Goal: Task Accomplishment & Management: Complete application form

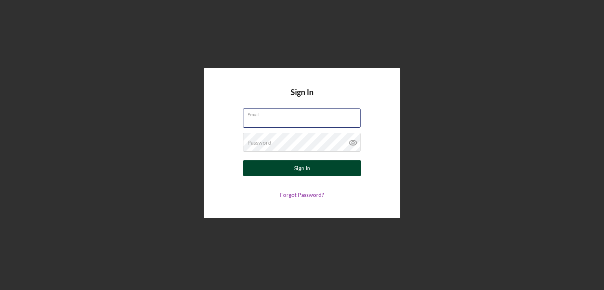
type input "[EMAIL_ADDRESS][DOMAIN_NAME]"
click at [319, 169] on button "Sign In" at bounding box center [302, 168] width 118 height 16
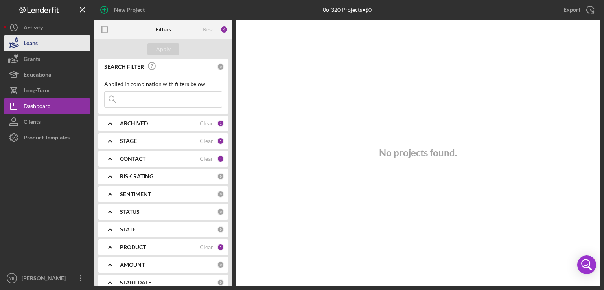
click at [51, 44] on button "Loans" at bounding box center [47, 43] width 87 height 16
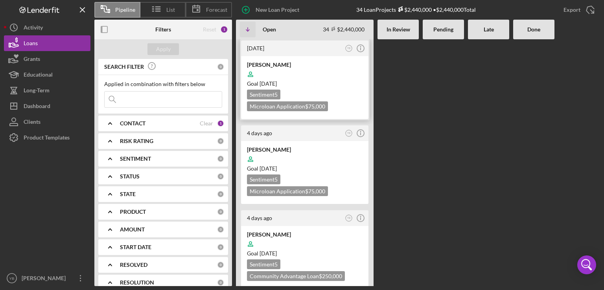
click at [328, 82] on div "Goal 2 months from now" at bounding box center [305, 84] width 116 height 8
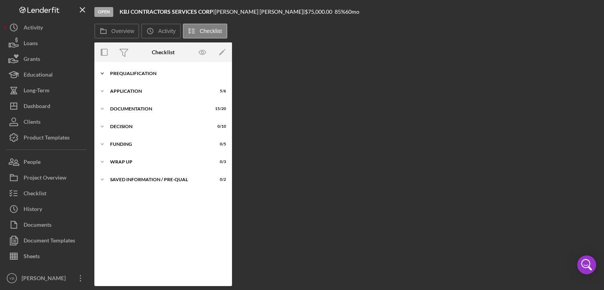
click at [126, 76] on div "Icon/Expander Prequalification 9 / 9" at bounding box center [163, 74] width 138 height 16
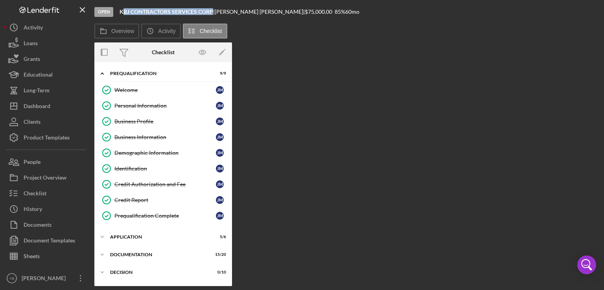
drag, startPoint x: 214, startPoint y: 12, endPoint x: 122, endPoint y: 9, distance: 92.1
click at [122, 9] on div "KBJ CONTRACTORS SERVICES CORP |" at bounding box center [167, 12] width 95 height 6
copy b "BJ CONTRACTORS SERVICES CORP"
click at [42, 45] on button "Loans" at bounding box center [47, 43] width 87 height 16
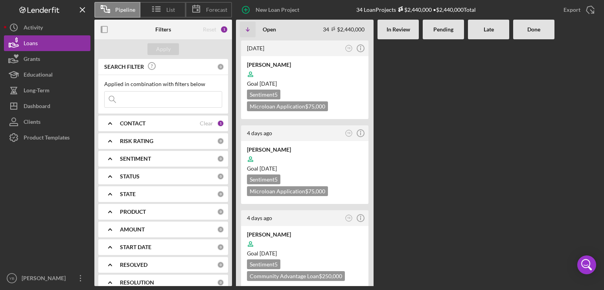
click at [414, 110] on Review at bounding box center [398, 162] width 41 height 247
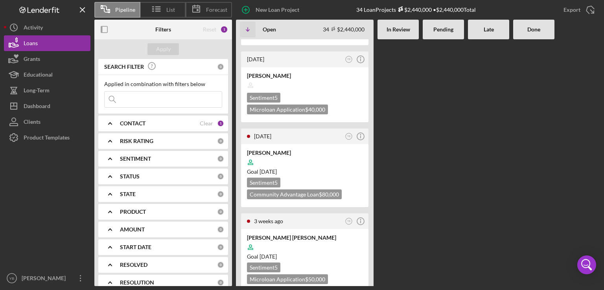
scroll to position [724, 0]
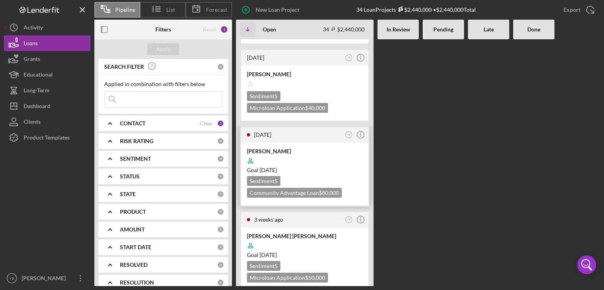
click at [315, 176] on div "Sentiment 5 Community Advantage Loan $80,000" at bounding box center [305, 187] width 116 height 22
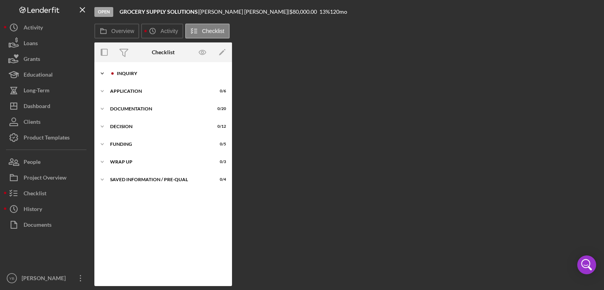
click at [129, 75] on div "Inquiry" at bounding box center [169, 73] width 105 height 5
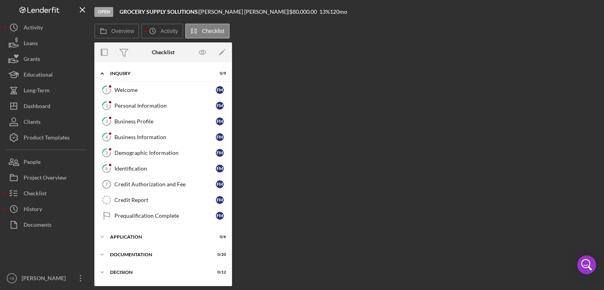
scroll to position [50, 0]
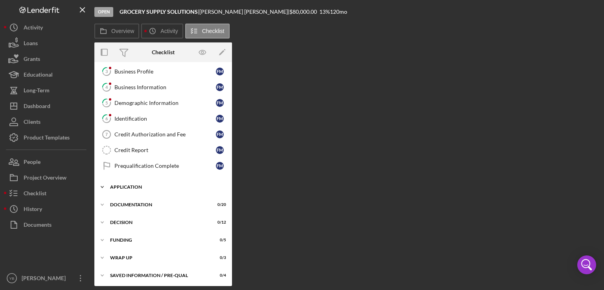
click at [135, 187] on div "Application" at bounding box center [166, 187] width 112 height 5
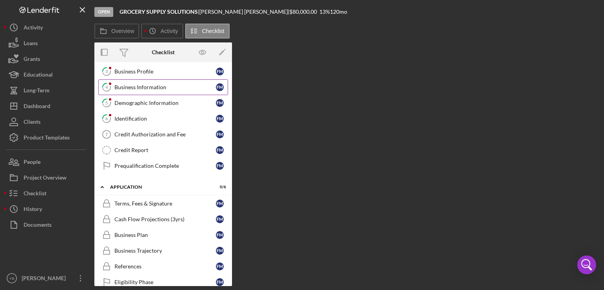
click at [128, 88] on div "Business Information" at bounding box center [164, 87] width 101 height 6
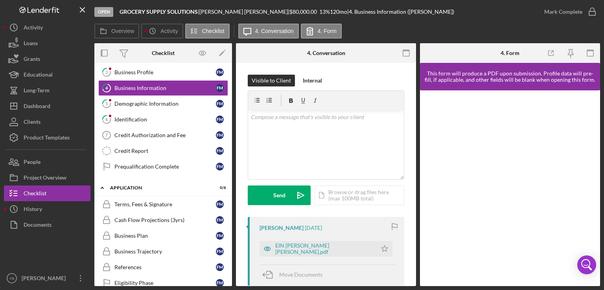
drag, startPoint x: 413, startPoint y: 130, endPoint x: 415, endPoint y: 163, distance: 33.5
click at [415, 163] on div "4 Business Information Visible to Client Internal v Color teal Color pink Remov…" at bounding box center [326, 174] width 180 height 223
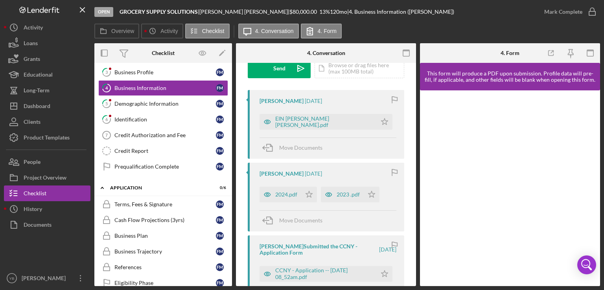
scroll to position [129, 0]
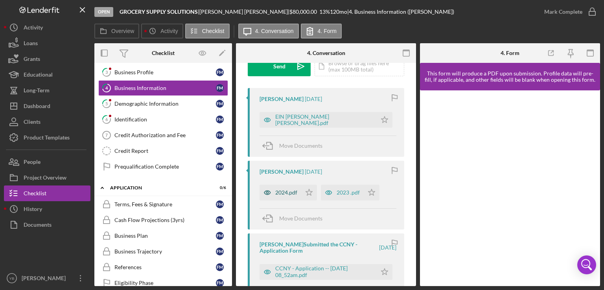
click at [286, 193] on div "2024.pdf" at bounding box center [286, 193] width 22 height 6
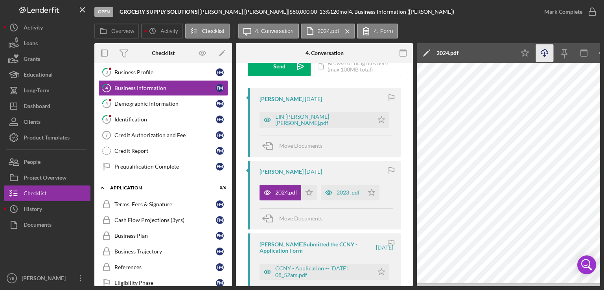
click at [543, 53] on icon "Icon/Download" at bounding box center [545, 53] width 18 height 18
click at [345, 194] on div "2023 .pdf" at bounding box center [348, 193] width 23 height 6
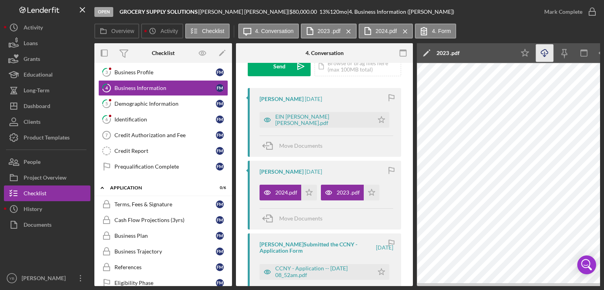
click at [546, 54] on icon "button" at bounding box center [544, 52] width 7 height 4
drag, startPoint x: 413, startPoint y: 152, endPoint x: 411, endPoint y: 196, distance: 44.1
click at [411, 196] on div "Overview Internal Workflow Stage Open Icon/Dropdown Arrow Archive (can unarchiv…" at bounding box center [347, 164] width 506 height 243
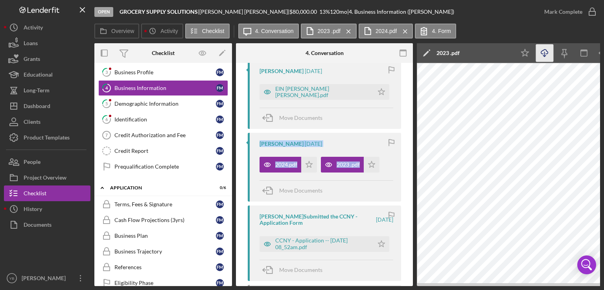
scroll to position [156, 0]
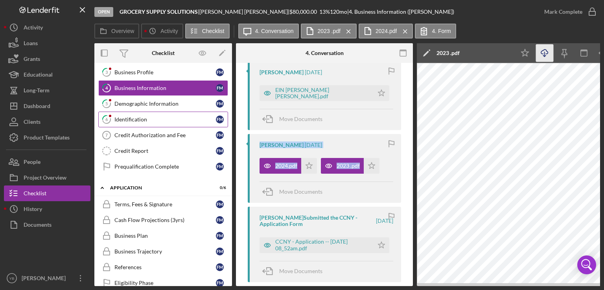
click at [125, 119] on div "Identification" at bounding box center [164, 119] width 101 height 6
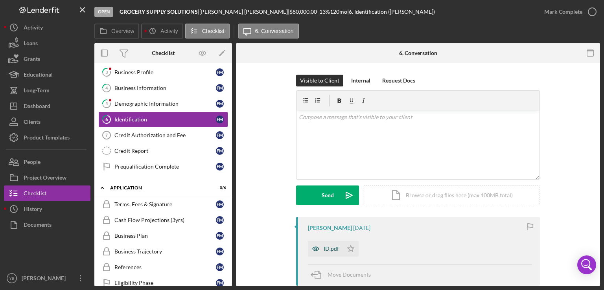
click at [335, 245] on div "ID.pdf" at bounding box center [325, 249] width 35 height 16
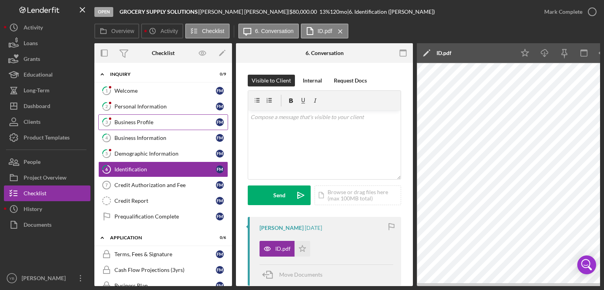
click at [131, 120] on div "Business Profile" at bounding box center [164, 122] width 101 height 6
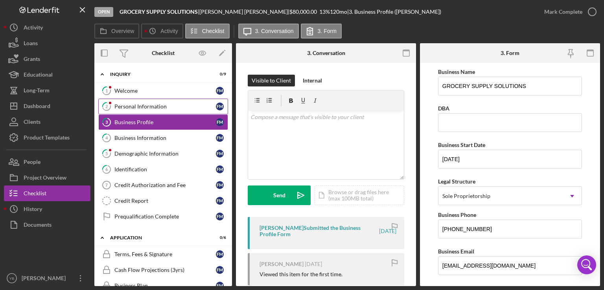
click at [141, 107] on div "Personal Information" at bounding box center [164, 106] width 101 height 6
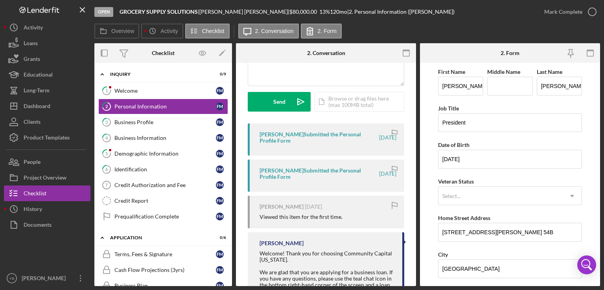
scroll to position [98, 0]
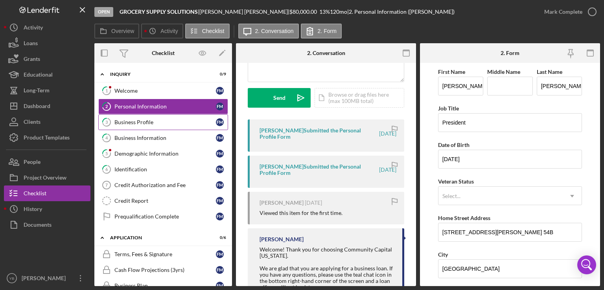
click at [135, 125] on div "Business Profile" at bounding box center [164, 122] width 101 height 6
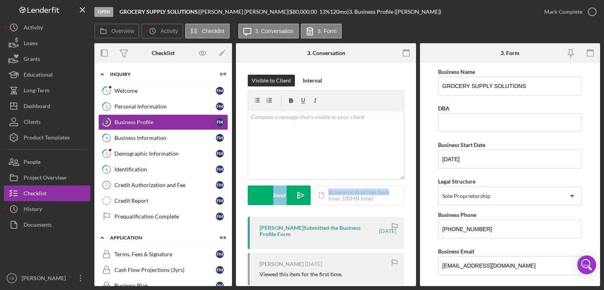
drag, startPoint x: 413, startPoint y: 162, endPoint x: 414, endPoint y: 181, distance: 19.3
click at [414, 181] on div "3 Business Profile Visible to Client Internal v Color teal Color pink Remove co…" at bounding box center [326, 174] width 180 height 223
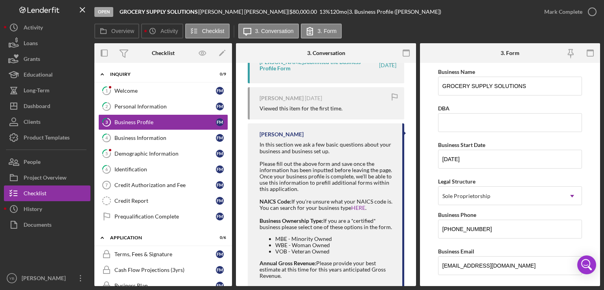
scroll to position [165, 0]
click at [144, 107] on div "Personal Information" at bounding box center [164, 106] width 101 height 6
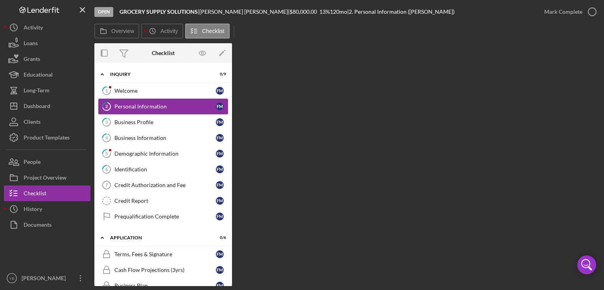
click at [144, 107] on div "Personal Information" at bounding box center [164, 106] width 101 height 6
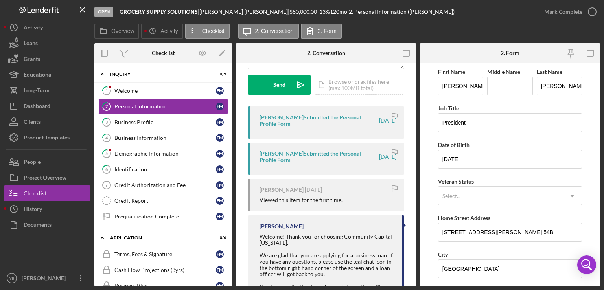
scroll to position [109, 0]
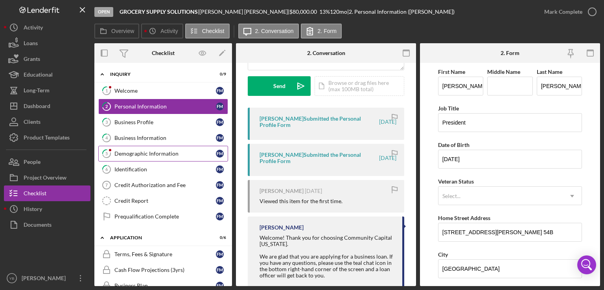
click at [147, 151] on div "Demographic Information" at bounding box center [164, 154] width 101 height 6
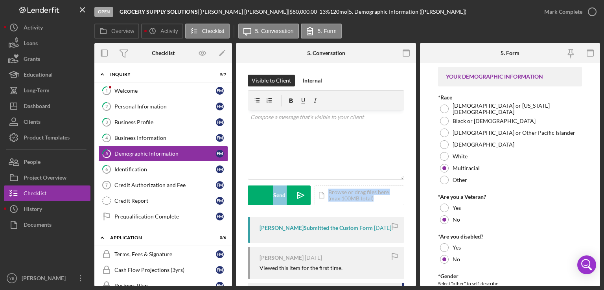
drag, startPoint x: 416, startPoint y: 174, endPoint x: 415, endPoint y: 215, distance: 40.9
click at [415, 215] on div "Overview Internal Workflow Stage Open Icon/Dropdown Arrow Archive (can unarchiv…" at bounding box center [347, 164] width 506 height 243
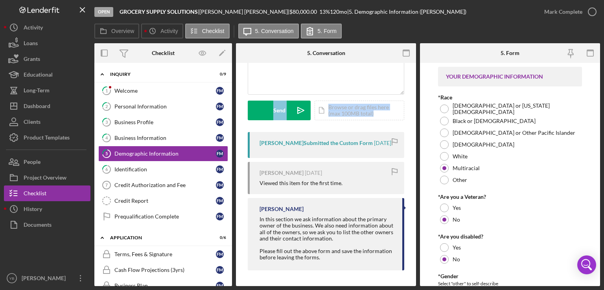
scroll to position [91, 0]
click at [165, 184] on div "Credit Authorization and Fee" at bounding box center [164, 185] width 101 height 6
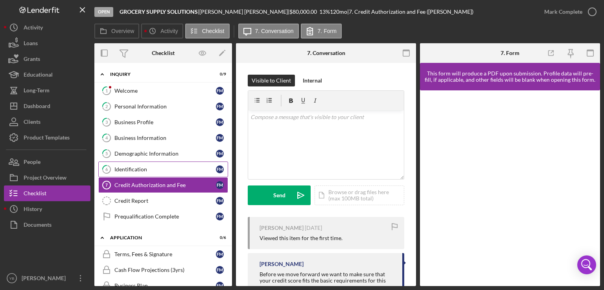
click at [138, 170] on div "Identification" at bounding box center [164, 169] width 101 height 6
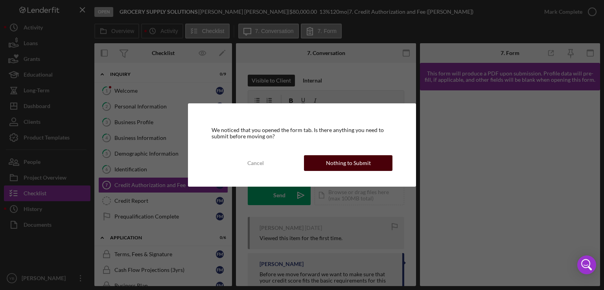
click at [327, 165] on div "Nothing to Submit" at bounding box center [348, 163] width 45 height 16
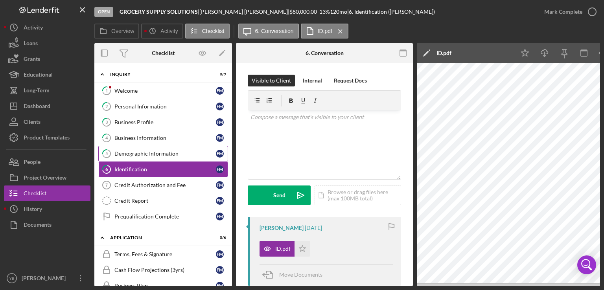
click at [132, 153] on div "Demographic Information" at bounding box center [164, 154] width 101 height 6
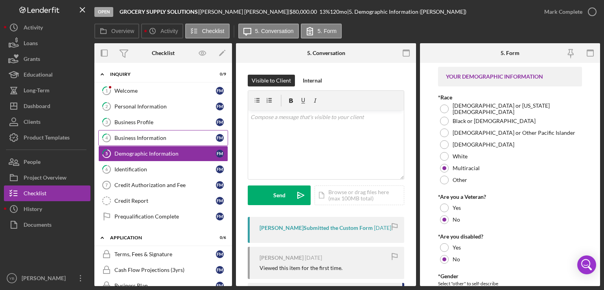
click at [135, 140] on div "Business Information" at bounding box center [164, 138] width 101 height 6
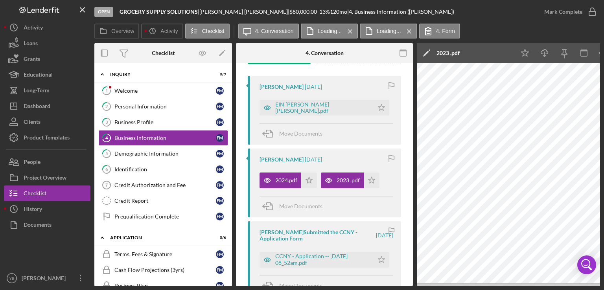
scroll to position [139, 0]
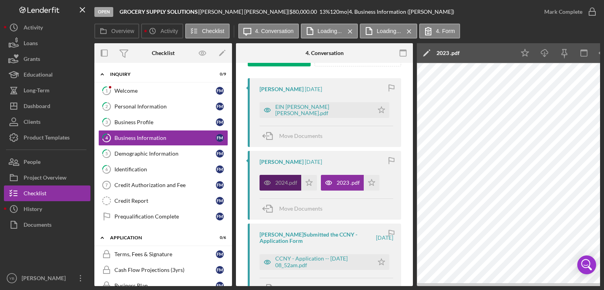
click at [284, 180] on div "2024.pdf" at bounding box center [286, 183] width 22 height 6
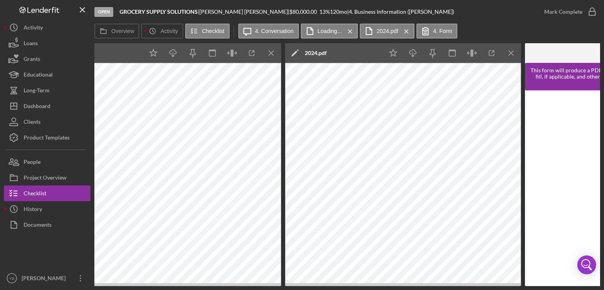
scroll to position [0, 376]
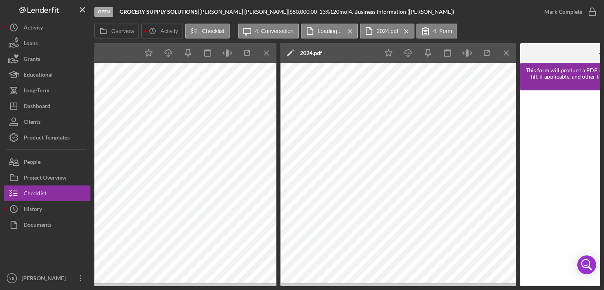
drag, startPoint x: 337, startPoint y: 287, endPoint x: 364, endPoint y: 290, distance: 27.3
click at [364, 290] on div "Open GROCERY SUPPLY SOLUTIONS | FRANK MARTE | $80,000.00 13 % 120 mo | 4. Busin…" at bounding box center [302, 145] width 604 height 290
